Goal: Task Accomplishment & Management: Manage account settings

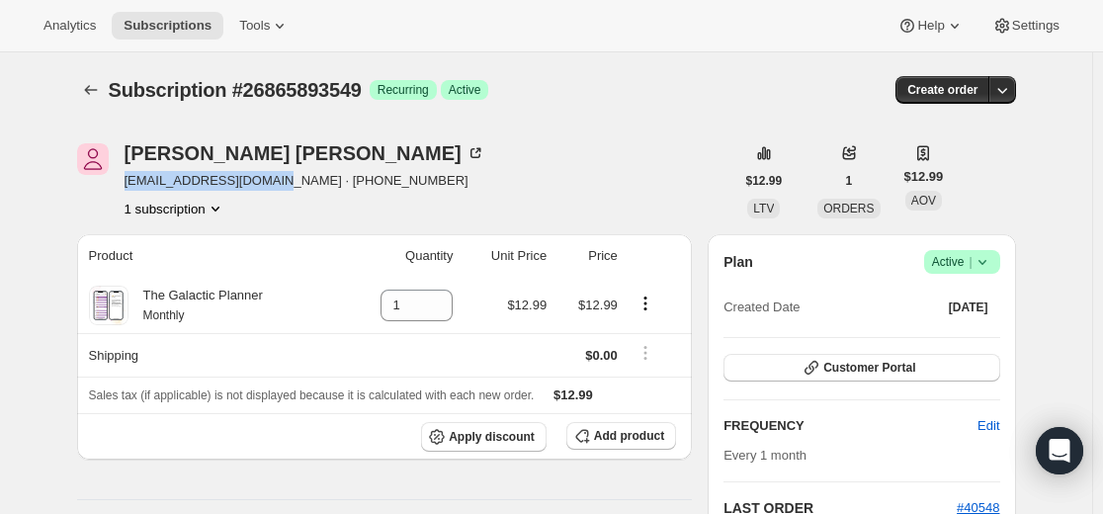
click at [96, 97] on icon "Subscriptions" at bounding box center [91, 90] width 20 height 20
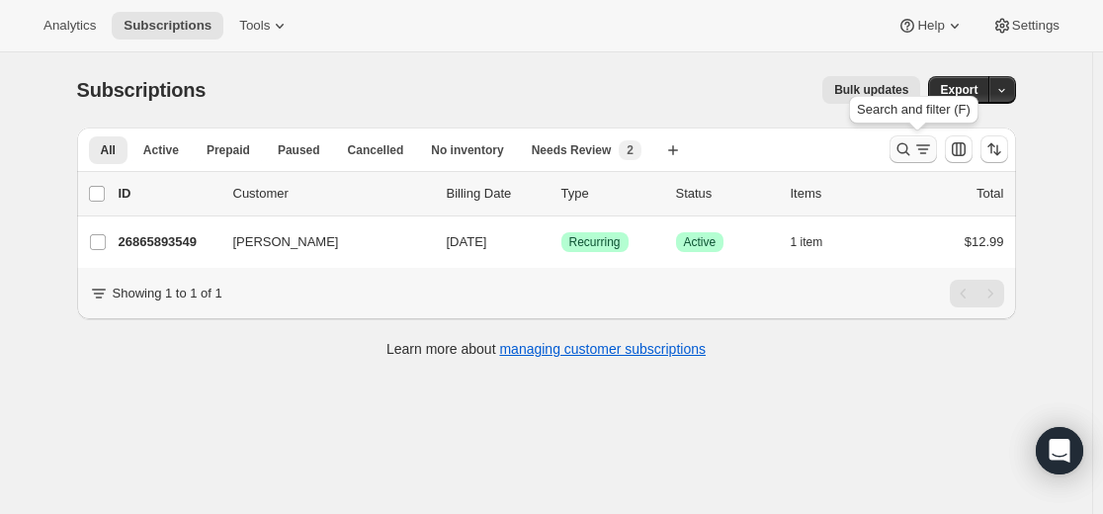
click at [906, 151] on icon "Search and filter results" at bounding box center [903, 149] width 20 height 20
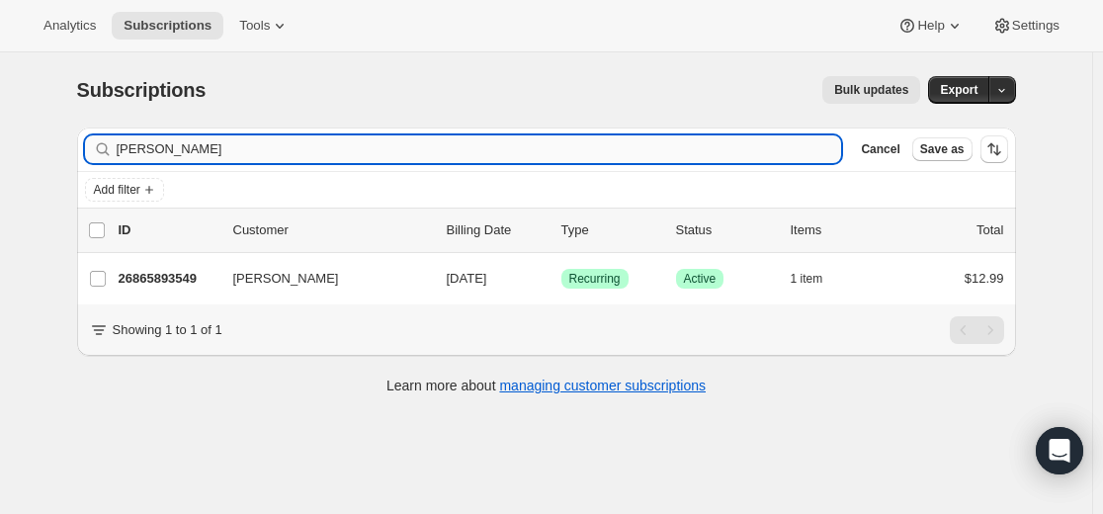
click at [585, 155] on input "[PERSON_NAME]" at bounding box center [479, 149] width 725 height 28
type input "[EMAIL_ADDRESS][DOMAIN_NAME]"
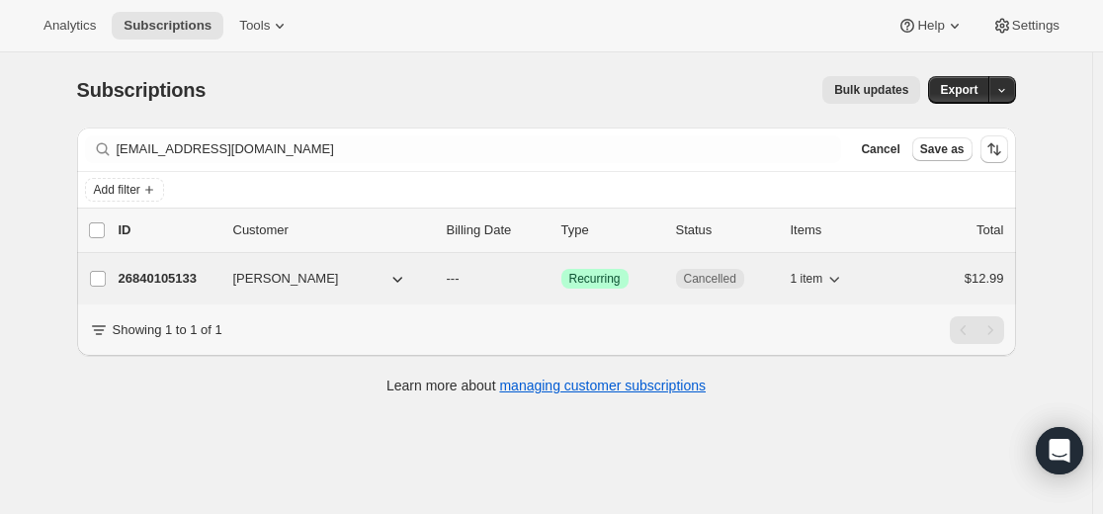
click at [176, 279] on p "26840105133" at bounding box center [168, 279] width 99 height 20
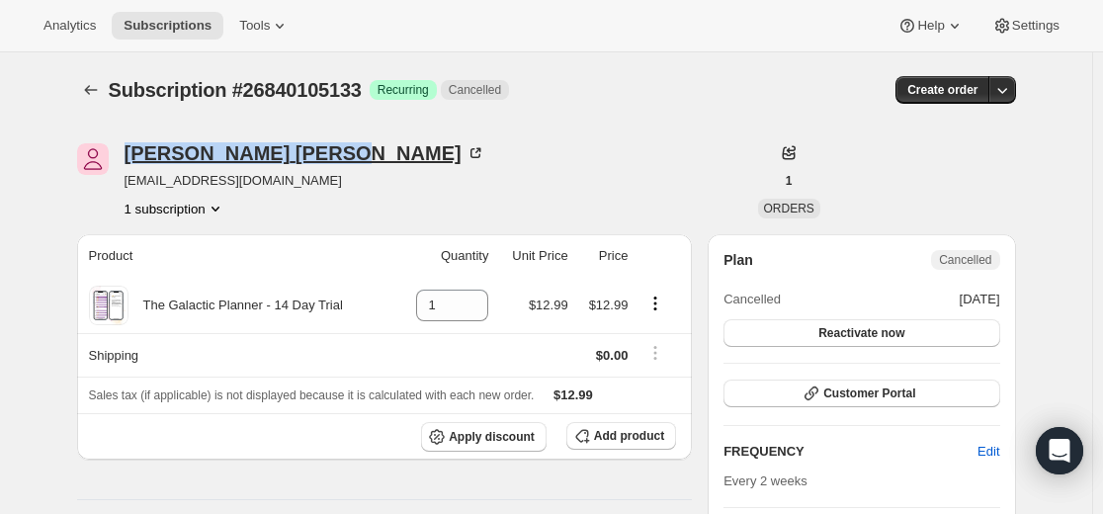
drag, startPoint x: 133, startPoint y: 136, endPoint x: 259, endPoint y: 152, distance: 126.5
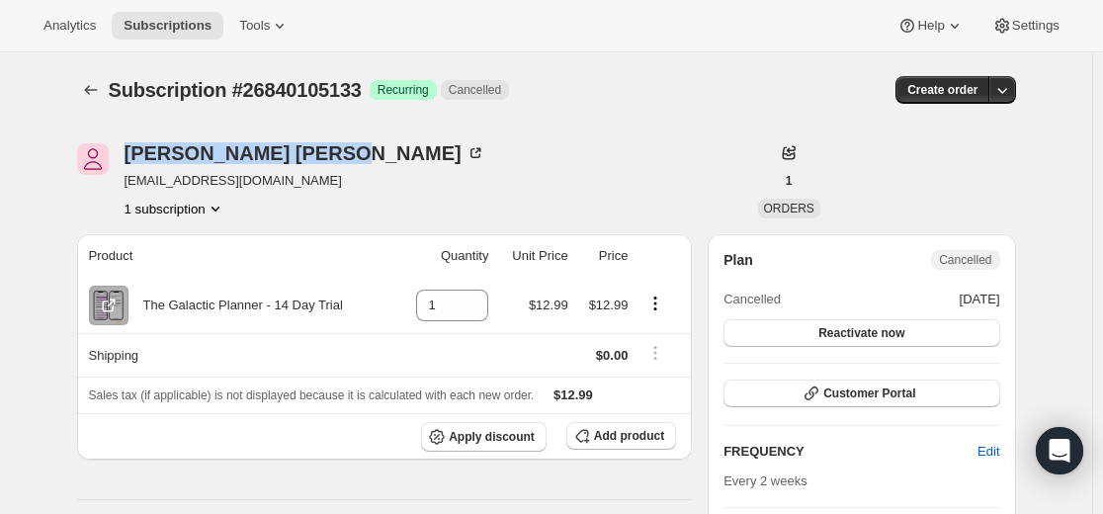
copy div "[PERSON_NAME]"
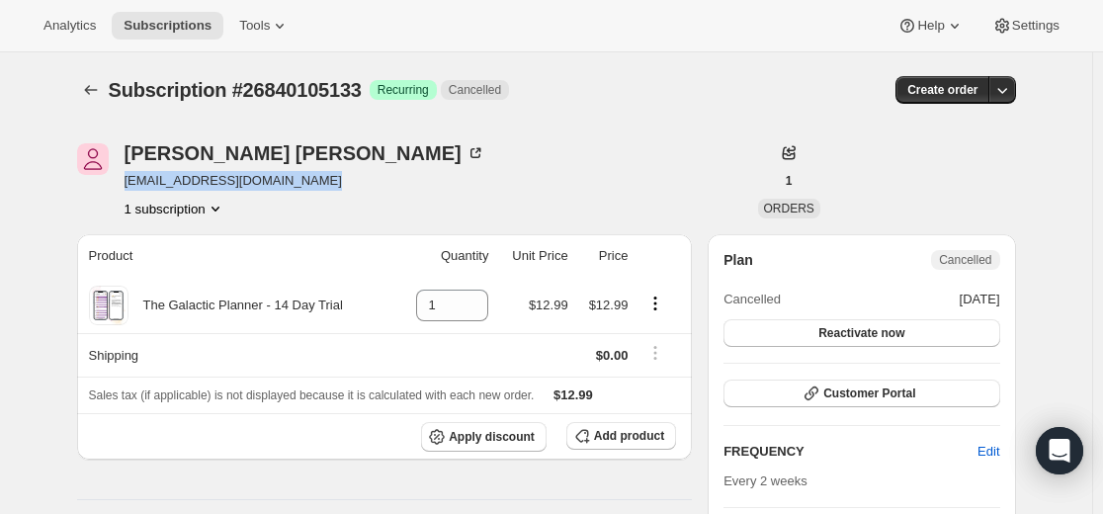
drag, startPoint x: 128, startPoint y: 183, endPoint x: 338, endPoint y: 189, distance: 209.6
click at [338, 189] on div "[PERSON_NAME] [EMAIL_ADDRESS][DOMAIN_NAME] 1 subscription" at bounding box center [405, 180] width 657 height 75
copy span "[EMAIL_ADDRESS][DOMAIN_NAME]"
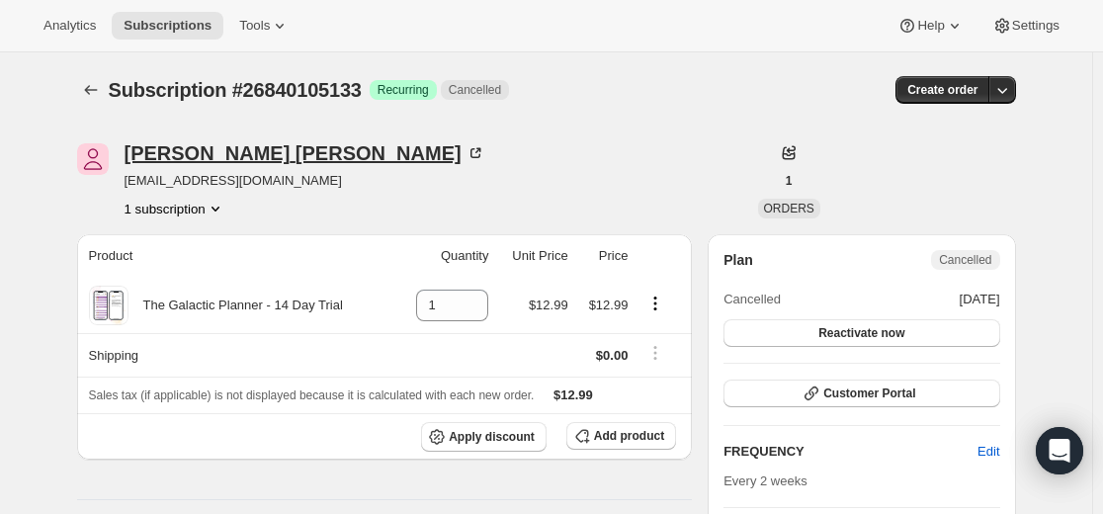
click at [192, 150] on div "[PERSON_NAME]" at bounding box center [305, 153] width 361 height 20
